Goal: Navigation & Orientation: Find specific page/section

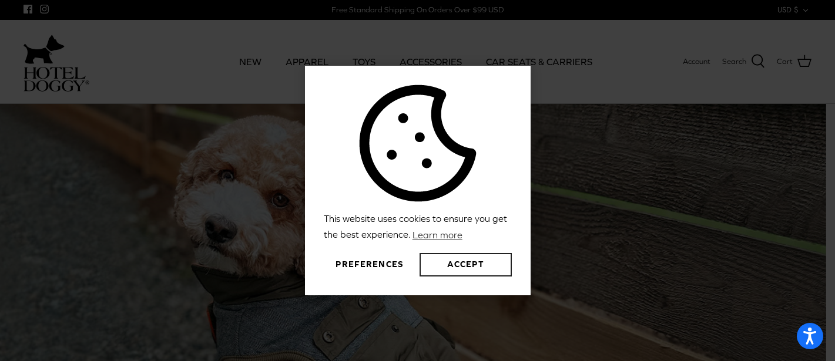
click at [448, 271] on button "Accept" at bounding box center [465, 264] width 92 height 23
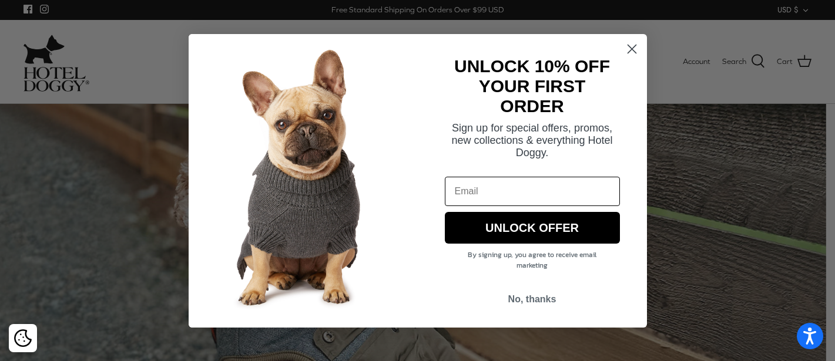
click at [634, 47] on circle "Close dialog" at bounding box center [631, 48] width 19 height 19
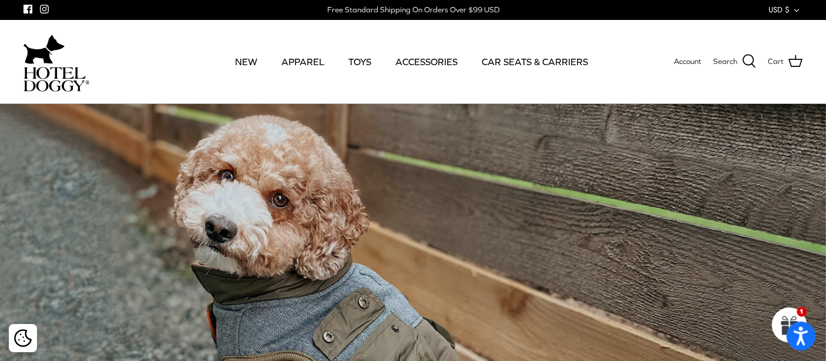
click at [800, 344] on icon "Open accessiBe: accessibility options, statement and help" at bounding box center [801, 336] width 14 height 19
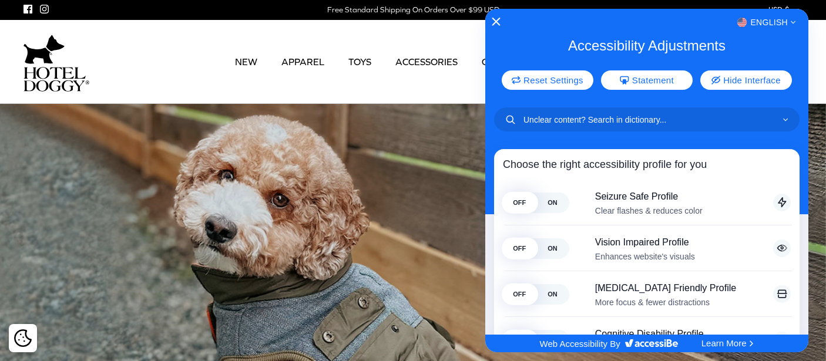
click at [495, 21] on icon "Close Accessibility Interface" at bounding box center [496, 22] width 8 height 8
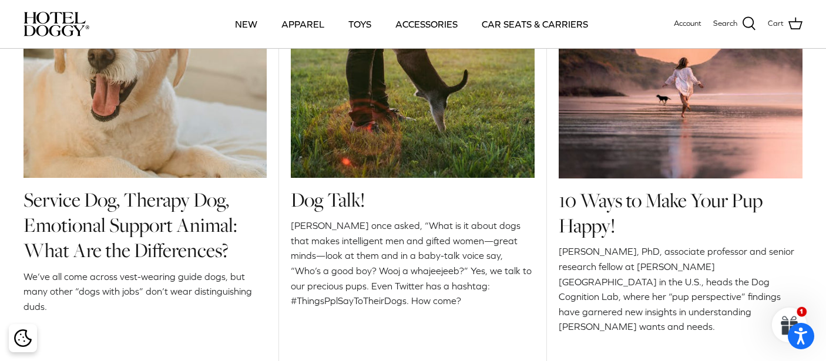
scroll to position [1410, 0]
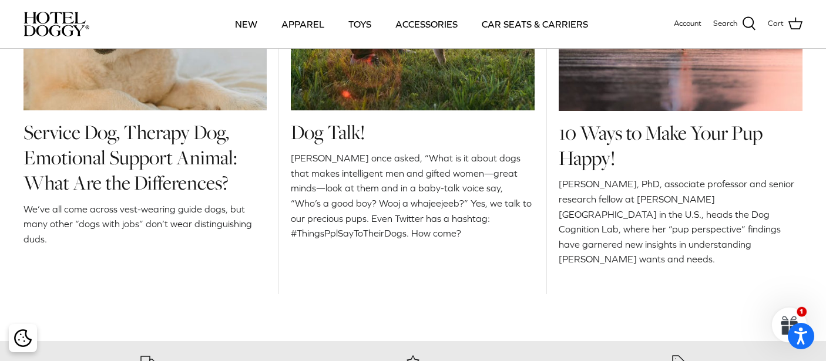
click at [818, 287] on div "From The Doggy Bloggy Service Dog, Therapy Dog, Emotional Support Animal: What …" at bounding box center [413, 77] width 826 height 493
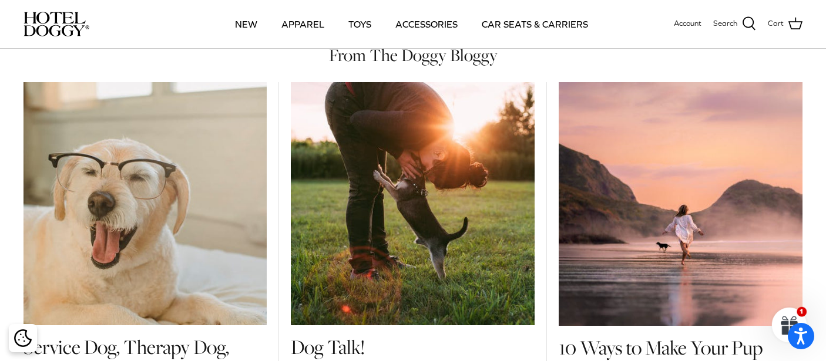
scroll to position [1095, 0]
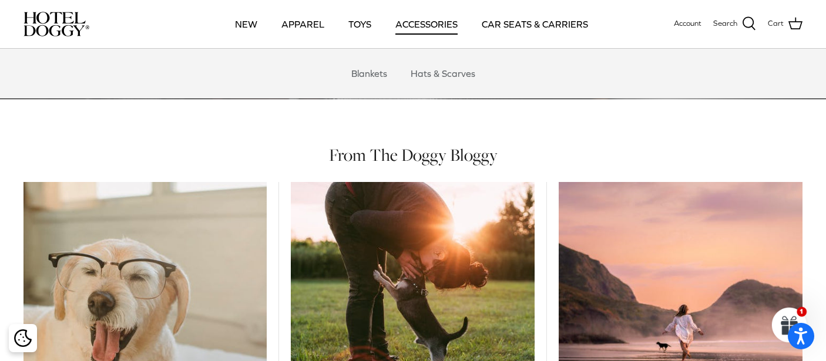
click at [420, 22] on link "ACCESSORIES" at bounding box center [426, 24] width 83 height 40
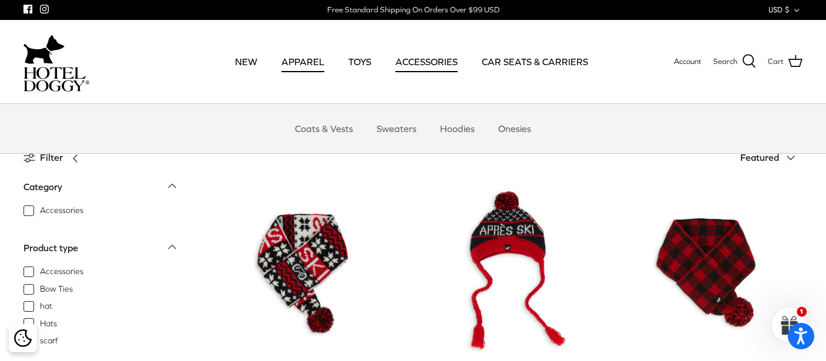
click at [312, 62] on link "APPAREL" at bounding box center [303, 62] width 64 height 40
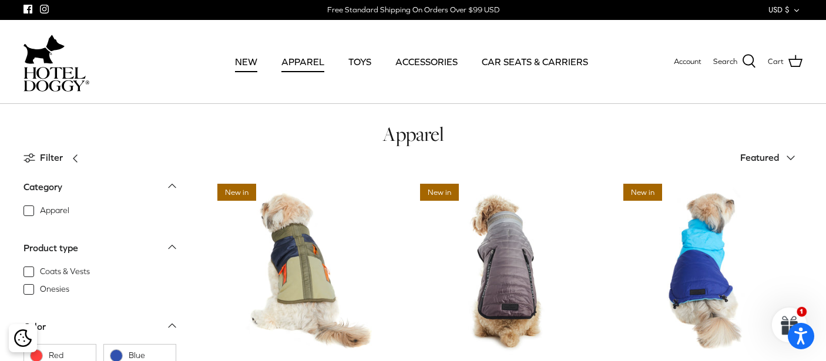
click at [257, 62] on link "NEW" at bounding box center [245, 62] width 43 height 40
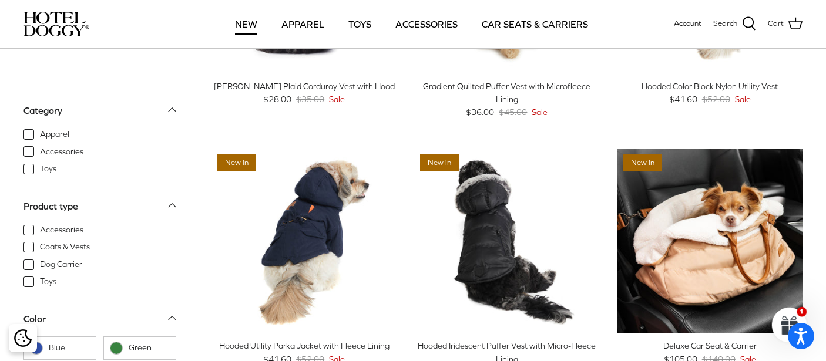
scroll to position [1023, 0]
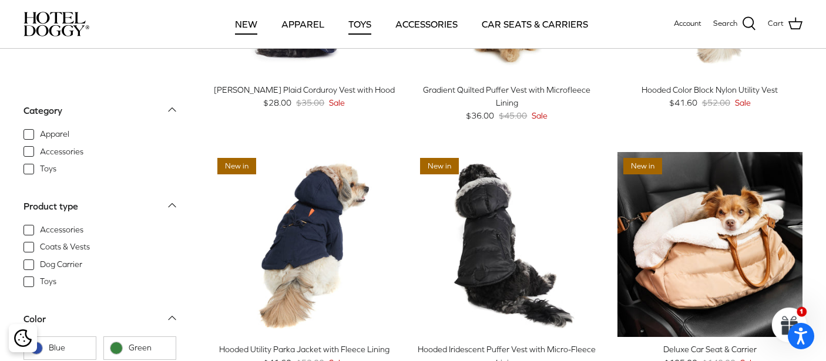
click at [359, 25] on link "TOYS" at bounding box center [360, 24] width 44 height 40
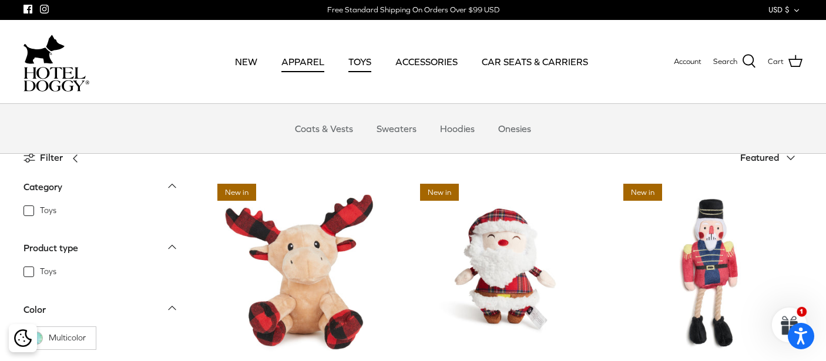
click at [307, 63] on link "APPAREL" at bounding box center [303, 62] width 64 height 40
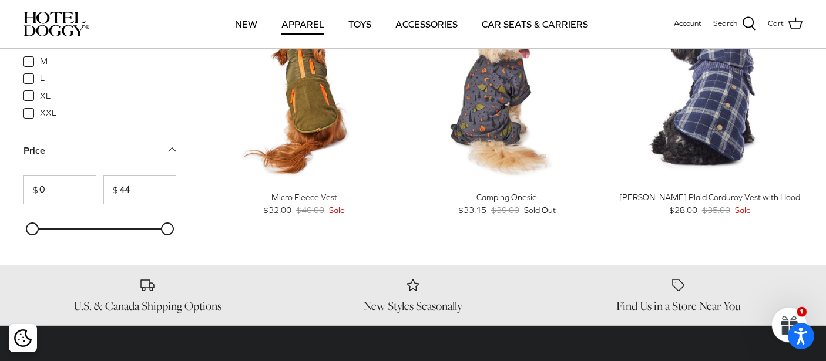
scroll to position [1386, 0]
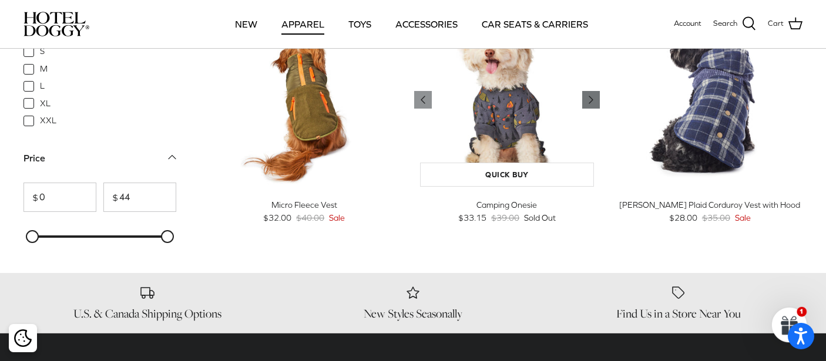
click at [587, 99] on icon "Right" at bounding box center [591, 100] width 14 height 14
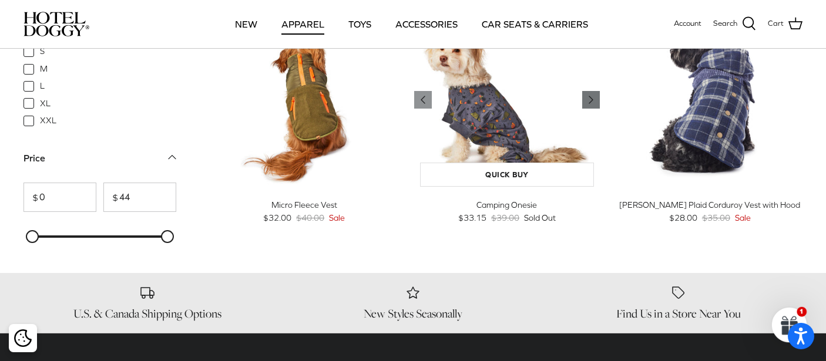
click at [587, 99] on icon "Right" at bounding box center [591, 100] width 14 height 14
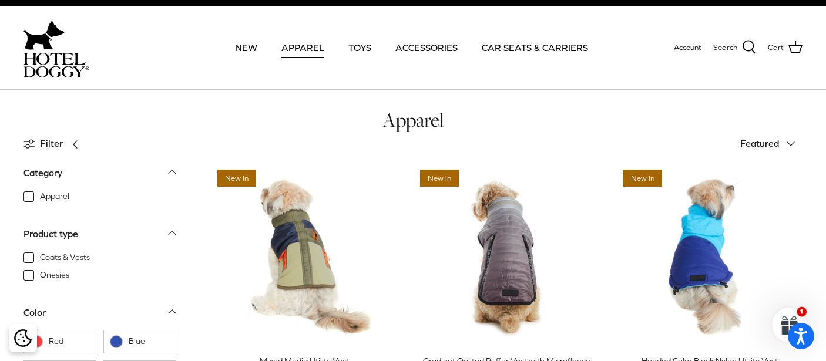
scroll to position [0, 0]
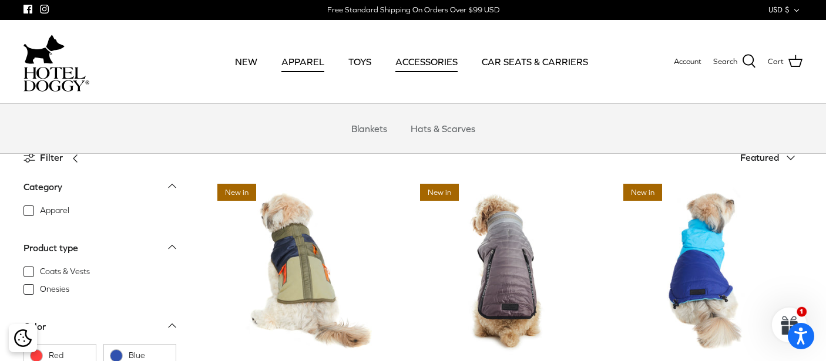
click at [432, 61] on link "ACCESSORIES" at bounding box center [426, 62] width 83 height 40
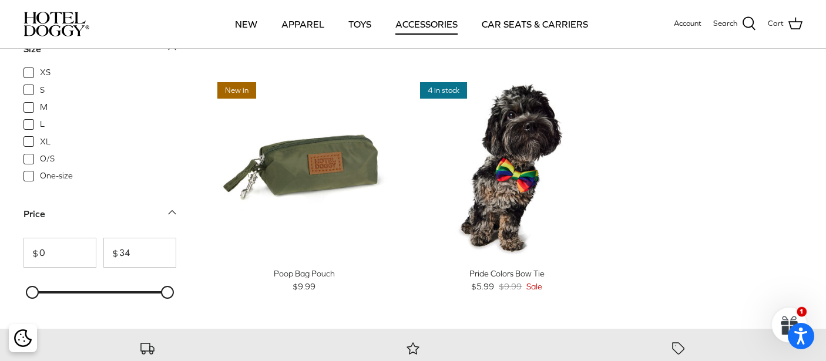
scroll to position [517, 0]
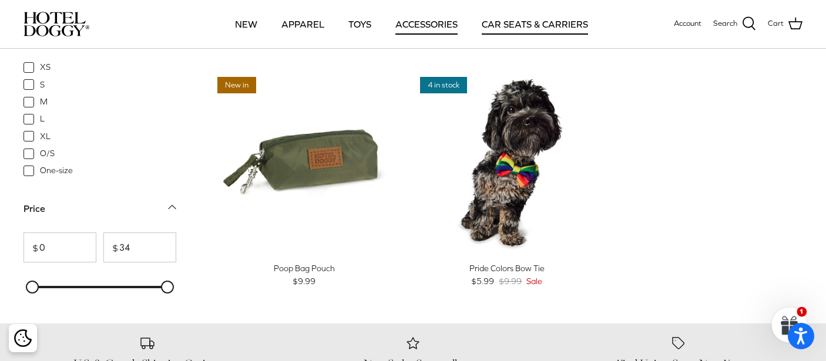
click at [528, 29] on link "CAR SEATS & CARRIERS" at bounding box center [534, 24] width 127 height 40
